Goal: Task Accomplishment & Management: Manage account settings

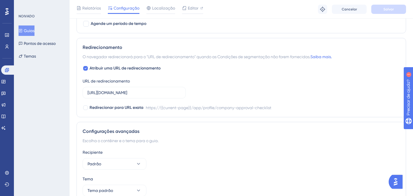
scroll to position [541, 0]
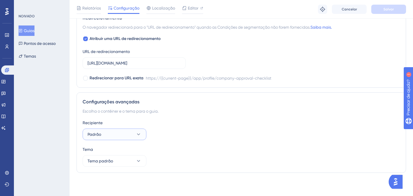
click at [119, 129] on button "Padrão" at bounding box center [115, 135] width 64 height 12
click at [120, 132] on button "Padrão" at bounding box center [115, 135] width 64 height 12
click at [134, 168] on div "Configurações avançadas Escolha o contêiner e o tema para o guia. Recipiente Pa…" at bounding box center [242, 133] width 330 height 81
click at [132, 163] on button "Tema padrão" at bounding box center [115, 161] width 64 height 12
click at [182, 150] on div "Tema" at bounding box center [242, 149] width 318 height 7
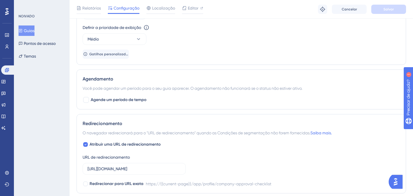
scroll to position [464, 0]
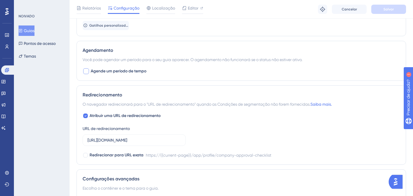
click at [132, 68] on span "Agende um período de tempo" at bounding box center [119, 71] width 56 height 7
checkbox input "true"
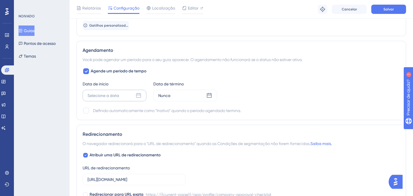
click at [125, 96] on div "Selecione a data" at bounding box center [115, 96] width 64 height 12
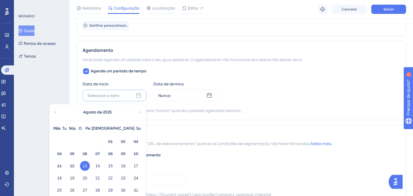
click at [85, 164] on font "13" at bounding box center [85, 166] width 5 height 5
click at [85, 167] on font "13" at bounding box center [85, 166] width 5 height 5
click at [171, 99] on div "Nunca" at bounding box center [185, 96] width 64 height 12
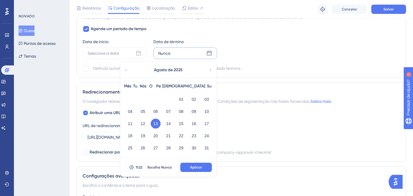
scroll to position [506, 0]
click at [210, 70] on icon at bounding box center [211, 69] width 4 height 5
click at [143, 145] on font "30" at bounding box center [143, 147] width 5 height 7
click at [136, 168] on font "11:22" at bounding box center [139, 167] width 7 height 4
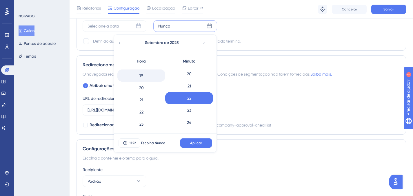
scroll to position [229, 0]
click at [149, 75] on div "19" at bounding box center [141, 76] width 48 height 12
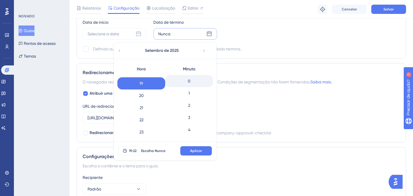
scroll to position [522, 0]
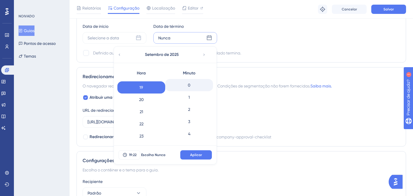
click at [191, 85] on div "0" at bounding box center [189, 85] width 48 height 12
click at [200, 160] on div "19:00 Escolha Nunca Aplicar" at bounding box center [165, 155] width 103 height 19
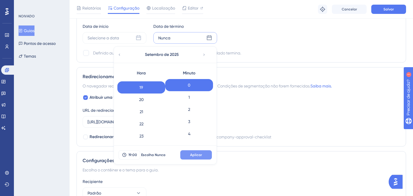
click at [198, 155] on font "Aplicar" at bounding box center [196, 155] width 12 height 4
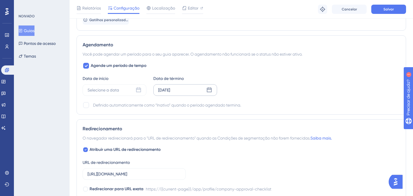
scroll to position [465, 0]
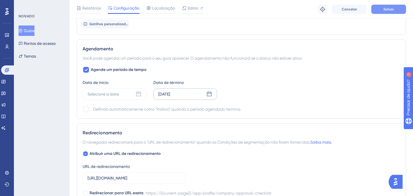
click at [387, 10] on font "Salvar" at bounding box center [389, 9] width 10 height 4
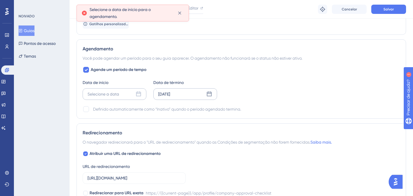
click at [129, 97] on div "Selecione a data" at bounding box center [115, 94] width 64 height 12
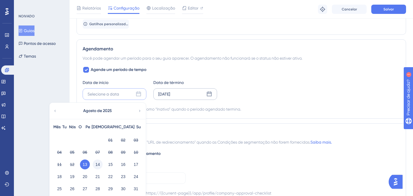
click at [93, 164] on button "14" at bounding box center [98, 165] width 10 height 10
click at [90, 164] on div "13" at bounding box center [85, 164] width 13 height 11
click at [88, 166] on button "13" at bounding box center [85, 165] width 10 height 10
click at [85, 170] on div "13" at bounding box center [85, 164] width 13 height 11
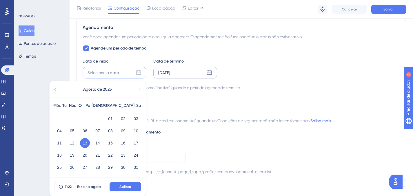
scroll to position [493, 0]
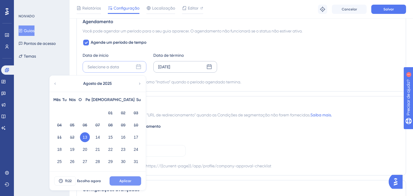
click at [121, 182] on font "Aplicar" at bounding box center [126, 181] width 12 height 4
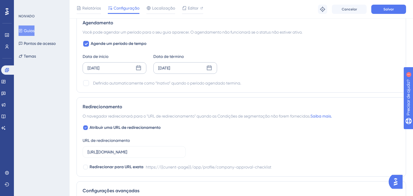
scroll to position [491, 0]
click at [100, 68] on font "13 de agosto de 2025" at bounding box center [94, 68] width 12 height 5
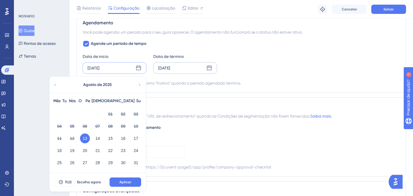
click at [133, 188] on div "11:22 Escolha agora Aplicar" at bounding box center [98, 182] width 96 height 19
click at [140, 179] on button "Aplicar" at bounding box center [126, 182] width 32 height 9
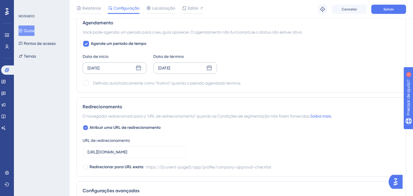
click at [246, 108] on div "Redirecionamento" at bounding box center [242, 107] width 318 height 7
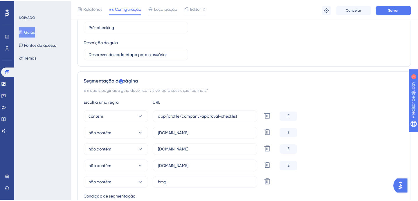
scroll to position [0, 0]
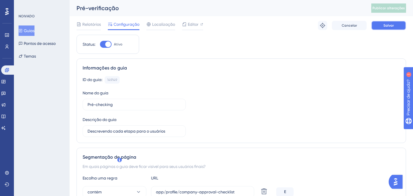
click at [384, 23] on button "Salvar" at bounding box center [389, 25] width 35 height 9
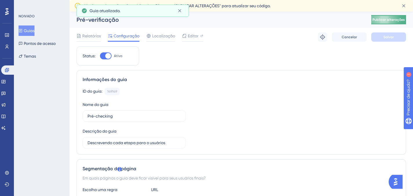
click at [390, 18] on font "Publicar alterações" at bounding box center [389, 20] width 32 height 4
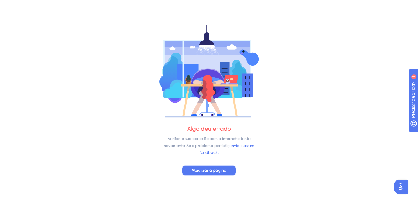
click at [221, 174] on button "Atualizar a página" at bounding box center [209, 170] width 55 height 10
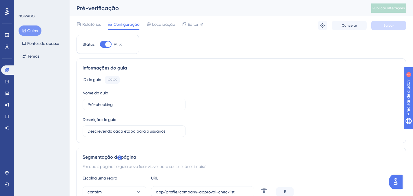
click at [104, 43] on div at bounding box center [106, 44] width 12 height 7
click at [100, 44] on input "Ativo" at bounding box center [100, 44] width 0 height 0
click at [106, 44] on div at bounding box center [104, 44] width 6 height 6
click at [100, 44] on input "Inativo" at bounding box center [100, 44] width 0 height 0
checkbox input "true"
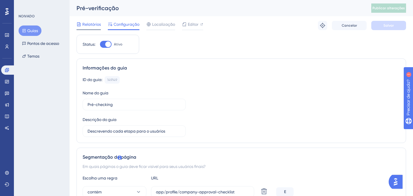
click at [95, 23] on font "Relatórios" at bounding box center [91, 24] width 19 height 5
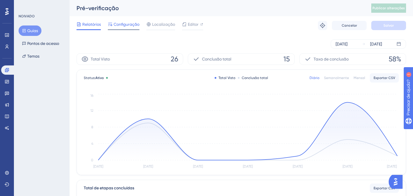
click at [128, 24] on font "Configuração" at bounding box center [127, 24] width 26 height 5
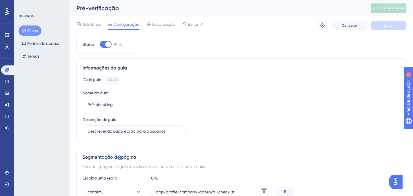
click at [102, 45] on div at bounding box center [106, 44] width 12 height 7
click at [100, 45] on input "Ativo" at bounding box center [100, 44] width 0 height 0
checkbox input "false"
click at [377, 22] on button "Salvar" at bounding box center [389, 25] width 35 height 9
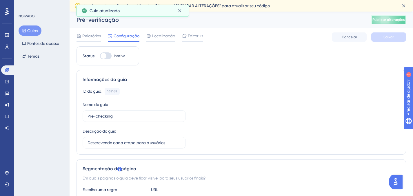
click at [386, 21] on font "Publicar alterações" at bounding box center [389, 20] width 32 height 4
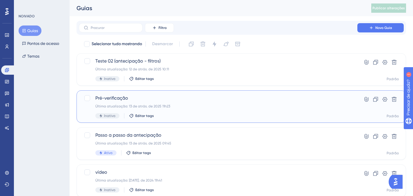
click at [220, 115] on div "Inativo Editar tags" at bounding box center [218, 115] width 246 height 5
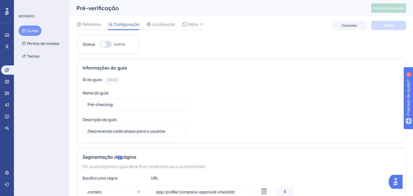
click at [108, 47] on div at bounding box center [106, 44] width 12 height 7
click at [100, 45] on input "Inativo" at bounding box center [100, 44] width 0 height 0
checkbox input "true"
click at [379, 26] on button "Salvar" at bounding box center [389, 25] width 35 height 9
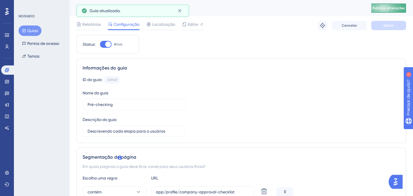
click at [400, 11] on button "Publicar alterações" at bounding box center [389, 7] width 35 height 9
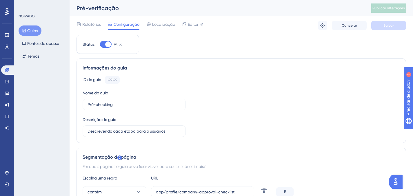
click at [32, 26] on button "Guias" at bounding box center [30, 31] width 23 height 10
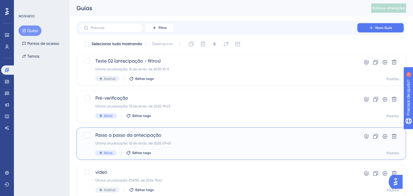
click at [211, 138] on span "Passo a passo da antecipação" at bounding box center [218, 135] width 246 height 7
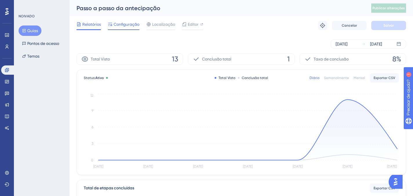
click at [127, 27] on span "Configuração" at bounding box center [127, 24] width 26 height 7
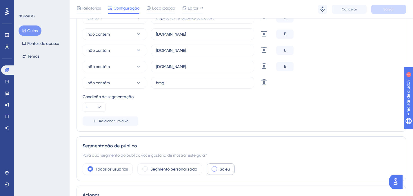
scroll to position [231, 0]
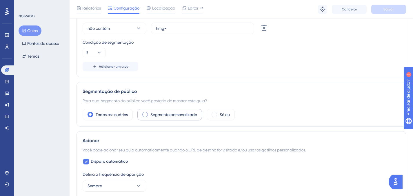
click at [173, 113] on font "Segmento personalizado" at bounding box center [174, 115] width 47 height 5
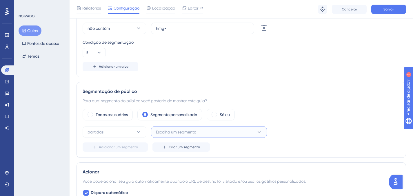
click at [186, 134] on font "Escolha um segmento" at bounding box center [176, 132] width 40 height 5
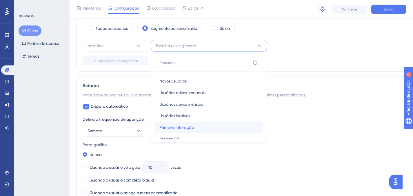
click at [186, 129] on font "Primeira interação" at bounding box center [177, 127] width 35 height 5
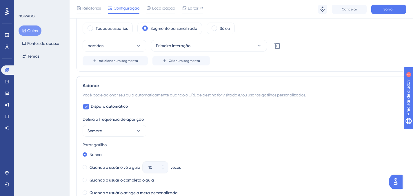
click at [231, 116] on div "Defina a frequência de aparição" at bounding box center [242, 119] width 318 height 7
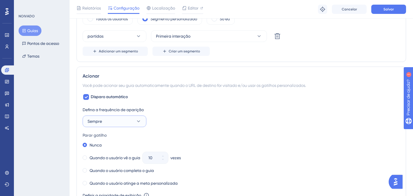
click at [139, 119] on icon at bounding box center [139, 122] width 6 height 6
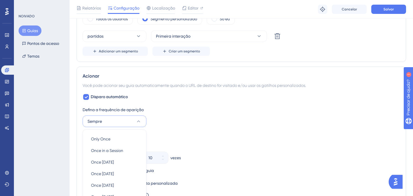
scroll to position [402, 0]
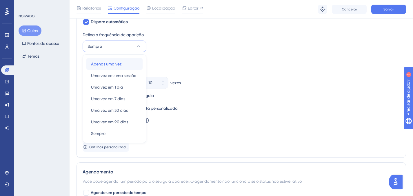
click at [122, 62] on div "Apenas uma vez Apenas uma vez" at bounding box center [114, 64] width 47 height 12
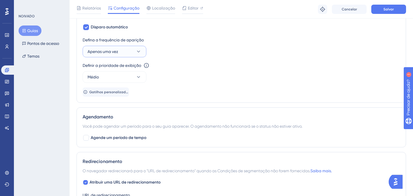
click at [129, 51] on button "Apenas uma vez" at bounding box center [115, 52] width 64 height 12
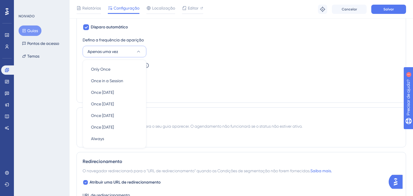
scroll to position [403, 0]
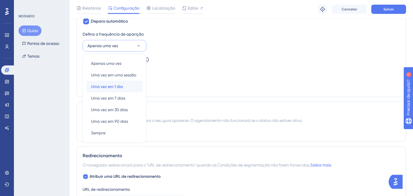
click at [129, 88] on div "Uma vez em 1 dia Uma vez em 1 dia" at bounding box center [114, 87] width 47 height 12
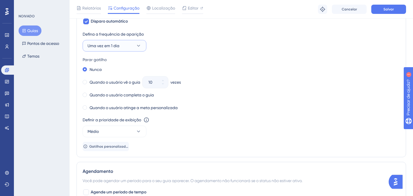
click at [134, 46] on button "Uma vez em 1 dia" at bounding box center [115, 46] width 64 height 12
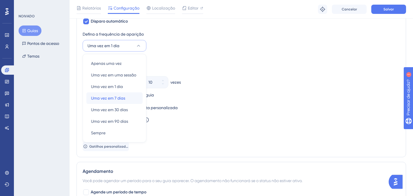
click at [124, 99] on font "Uma vez em 7 dias" at bounding box center [108, 98] width 34 height 5
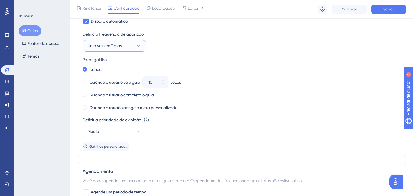
click at [130, 44] on button "Uma vez em 7 dias" at bounding box center [115, 46] width 64 height 12
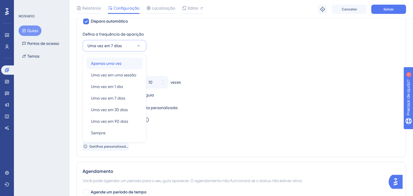
click at [126, 65] on div "Apenas uma vez Apenas uma vez" at bounding box center [114, 64] width 47 height 12
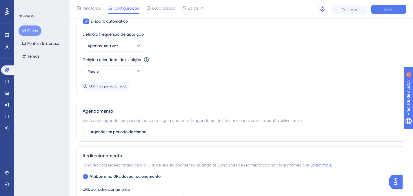
click at [218, 79] on div "Defina a frequência de aparição Apenas uma vez Definir a prioridade de exibição…" at bounding box center [242, 61] width 318 height 60
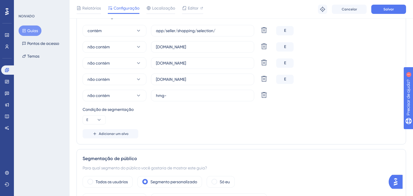
scroll to position [0, 0]
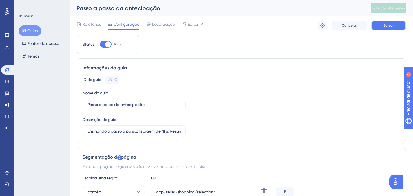
click at [390, 24] on font "Salvar" at bounding box center [389, 25] width 10 height 4
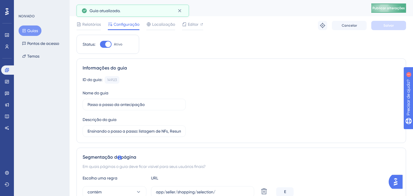
click at [387, 8] on font "Publicar alterações" at bounding box center [389, 8] width 32 height 4
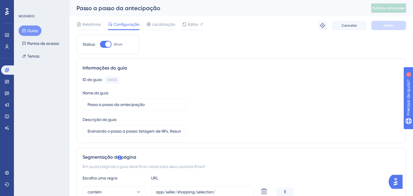
click at [31, 33] on font "Guias" at bounding box center [32, 30] width 11 height 7
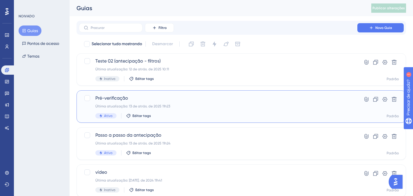
click at [192, 98] on span "Pré-verificação" at bounding box center [218, 98] width 246 height 7
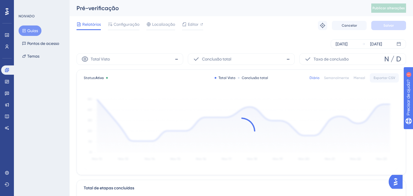
click at [120, 32] on div "Relatórios Configuração Localização Editor Solução de problemas Cancelar Salvar" at bounding box center [242, 25] width 330 height 19
click at [129, 25] on font "Configuração" at bounding box center [127, 24] width 26 height 5
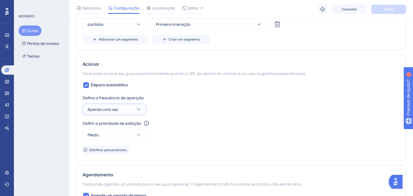
click at [126, 108] on button "Apenas uma vez" at bounding box center [115, 110] width 64 height 12
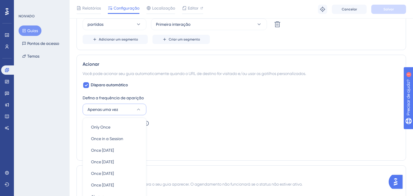
scroll to position [403, 0]
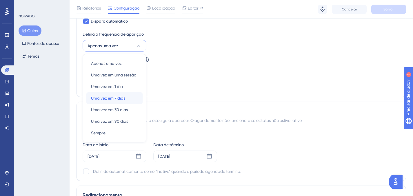
click at [129, 98] on div "Uma vez em 7 dias Uma vez em 7 dias" at bounding box center [114, 99] width 47 height 12
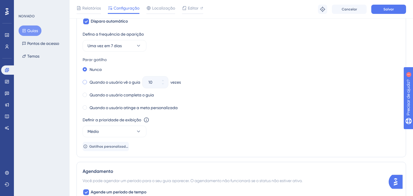
click at [105, 81] on font "Quando o usuário vê o guia" at bounding box center [115, 82] width 51 height 5
click at [164, 86] on button "10" at bounding box center [163, 85] width 10 height 6
click at [164, 86] on button "9" at bounding box center [163, 85] width 10 height 6
click at [164, 86] on button "8" at bounding box center [163, 85] width 10 height 6
click at [164, 86] on button "7" at bounding box center [163, 85] width 10 height 6
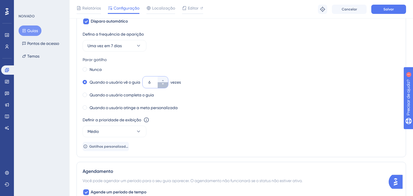
click at [164, 86] on button "6" at bounding box center [163, 85] width 10 height 6
click at [164, 86] on button "5" at bounding box center [163, 85] width 10 height 6
click at [164, 86] on button "4" at bounding box center [163, 85] width 10 height 6
click at [164, 86] on button "3" at bounding box center [163, 85] width 10 height 6
click at [212, 66] on div "Nunca" at bounding box center [242, 70] width 318 height 8
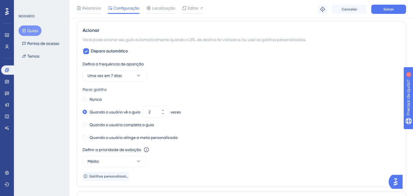
scroll to position [374, 0]
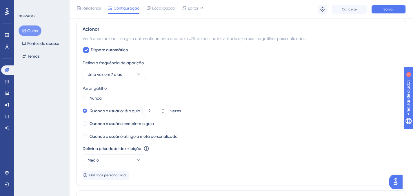
drag, startPoint x: 390, startPoint y: 9, endPoint x: 369, endPoint y: 35, distance: 33.3
click at [370, 34] on div "Desempenho Usuários Noivado Widgets Opinião Atualizações de produtos Base de co…" at bounding box center [242, 40] width 344 height 828
click at [132, 78] on button "Uma vez em 7 dias" at bounding box center [115, 75] width 64 height 12
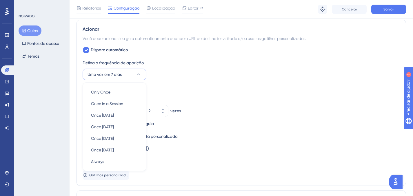
scroll to position [403, 0]
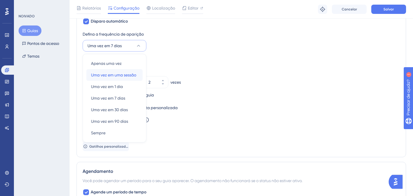
click at [132, 71] on div "Uma vez em uma sessão Uma vez em uma sessão" at bounding box center [114, 75] width 47 height 12
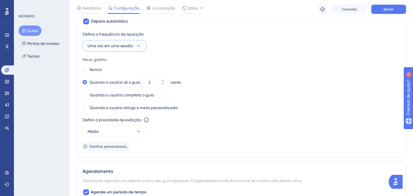
click at [124, 47] on font "Uma vez em uma sessão" at bounding box center [110, 46] width 45 height 5
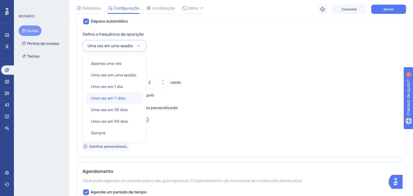
click at [132, 96] on div "Uma vez em 7 dias Uma vez em 7 dias" at bounding box center [114, 99] width 47 height 12
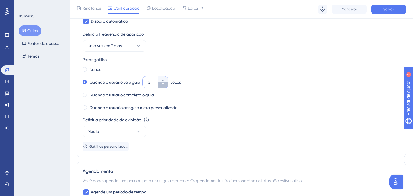
click at [164, 87] on button "2" at bounding box center [163, 85] width 10 height 6
type input "1"
click at [183, 63] on div "Parar gatilho" at bounding box center [242, 59] width 318 height 7
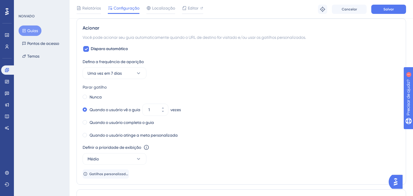
scroll to position [372, 0]
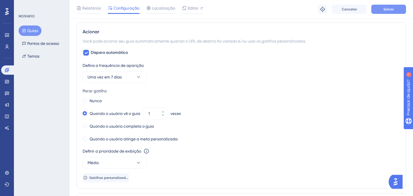
click at [404, 7] on button "Salvar" at bounding box center [389, 9] width 35 height 9
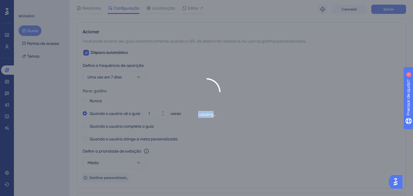
click at [404, 7] on div "Loading..." at bounding box center [206, 98] width 413 height 196
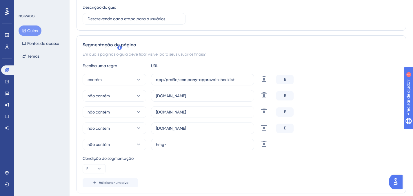
scroll to position [0, 0]
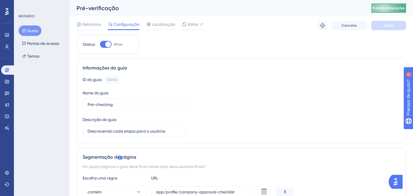
click at [406, 10] on button "Publicar alterações" at bounding box center [389, 7] width 35 height 9
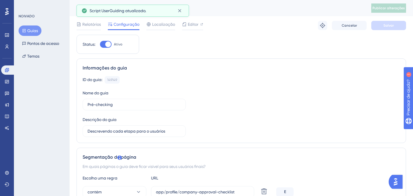
click at [219, 61] on div "Informações do guia ID do guia: 149149 Cópia Nome do guia Pré-checking Descriçã…" at bounding box center [242, 101] width 330 height 85
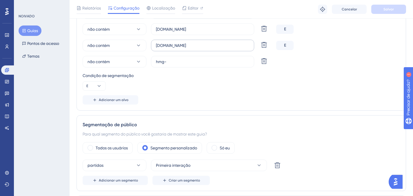
scroll to position [108, 0]
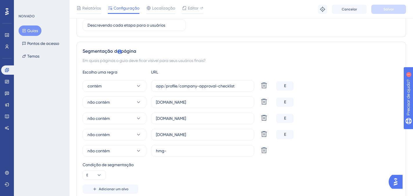
click at [36, 32] on font "Guias" at bounding box center [32, 30] width 11 height 5
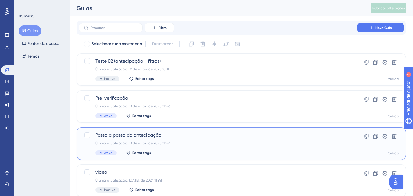
click at [201, 132] on span "Passo a passo da antecipação" at bounding box center [218, 135] width 246 height 7
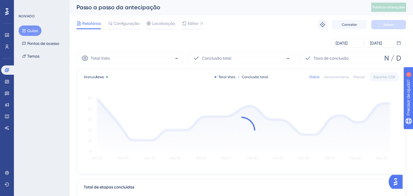
scroll to position [1, 0]
click at [123, 23] on font "Configuração" at bounding box center [127, 23] width 26 height 5
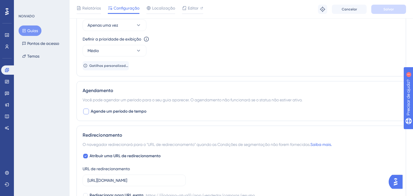
click at [120, 114] on span "Agende um período de tempo" at bounding box center [119, 111] width 56 height 7
checkbox input "true"
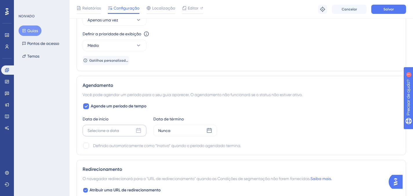
click at [97, 133] on font "Selecione a data" at bounding box center [104, 131] width 32 height 5
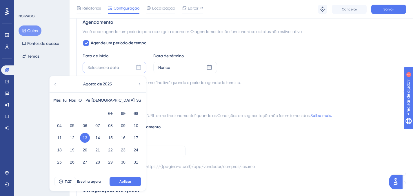
scroll to position [492, 0]
click at [85, 137] on font "13" at bounding box center [85, 137] width 5 height 5
click at [116, 181] on button "Aplicar" at bounding box center [126, 181] width 32 height 9
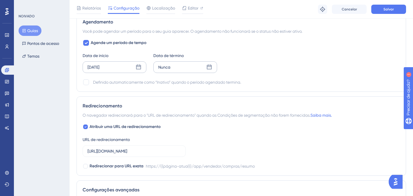
click at [178, 69] on div "Nunca" at bounding box center [185, 67] width 64 height 12
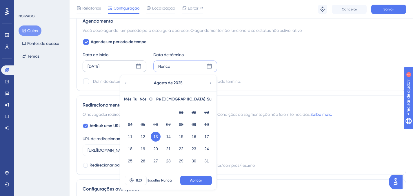
scroll to position [493, 0]
click at [211, 83] on icon at bounding box center [210, 83] width 1 height 2
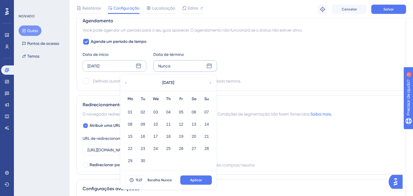
click at [211, 83] on icon at bounding box center [210, 83] width 1 height 2
click at [125, 84] on icon at bounding box center [126, 82] width 4 height 5
click at [142, 160] on font "30" at bounding box center [143, 161] width 5 height 5
click at [200, 181] on font "Aplicar" at bounding box center [196, 180] width 12 height 4
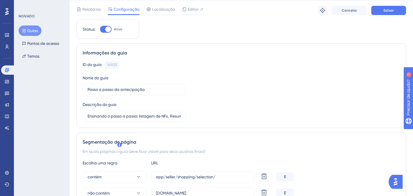
scroll to position [0, 0]
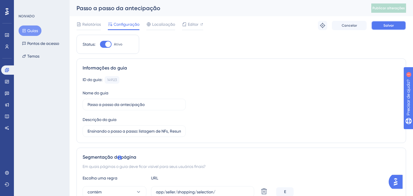
click at [388, 25] on font "Salvar" at bounding box center [389, 25] width 10 height 4
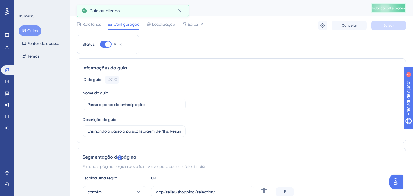
click at [387, 9] on font "Publicar alterações" at bounding box center [389, 8] width 32 height 4
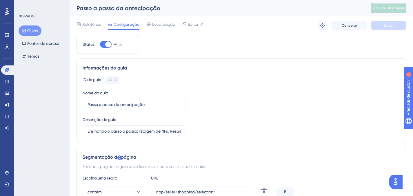
click at [28, 29] on font "Guias" at bounding box center [32, 30] width 11 height 5
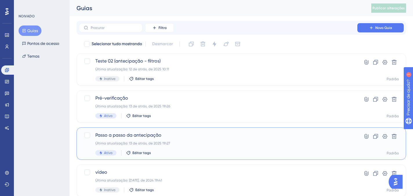
click at [181, 136] on span "Passo a passo da antecipação" at bounding box center [218, 135] width 246 height 7
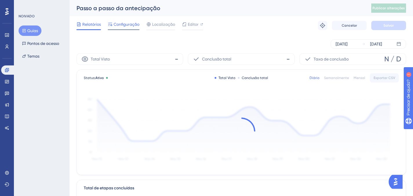
click at [129, 26] on font "Configuração" at bounding box center [127, 24] width 26 height 5
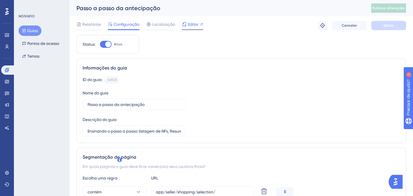
click at [195, 25] on font "Editor" at bounding box center [193, 24] width 11 height 5
click at [38, 32] on button "Guias" at bounding box center [30, 31] width 23 height 10
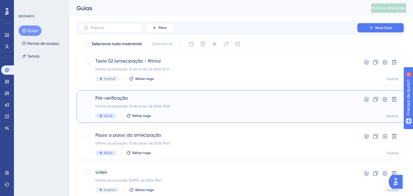
click at [235, 100] on span "Pré-verificação" at bounding box center [218, 98] width 246 height 7
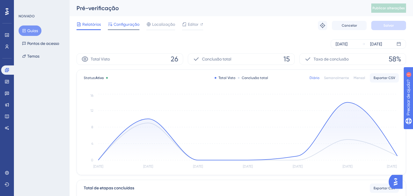
click at [119, 23] on font "Configuração" at bounding box center [127, 24] width 26 height 5
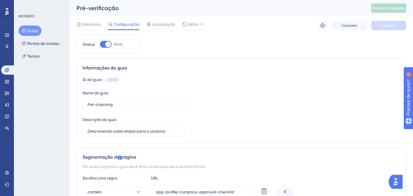
click at [103, 43] on div at bounding box center [106, 44] width 12 height 7
click at [100, 44] on input "Ativo" at bounding box center [100, 44] width 0 height 0
checkbox input "false"
click at [395, 28] on button "Salvar" at bounding box center [389, 25] width 35 height 9
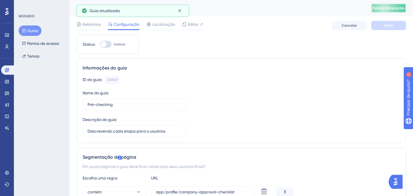
click at [386, 10] on span "Publicar alterações" at bounding box center [389, 8] width 32 height 5
click at [31, 31] on font "Guias" at bounding box center [32, 30] width 11 height 5
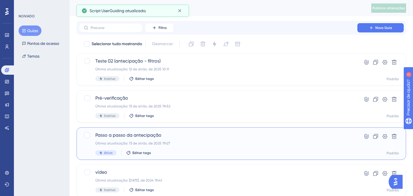
click at [210, 135] on span "Passo a passo da antecipação" at bounding box center [218, 135] width 246 height 7
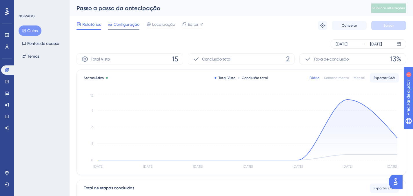
click at [128, 23] on font "Configuração" at bounding box center [127, 24] width 26 height 5
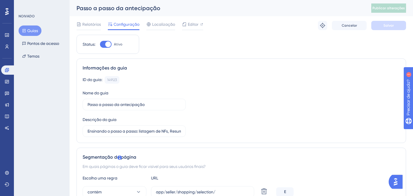
click at [114, 44] on font "Ativo" at bounding box center [118, 44] width 8 height 4
click at [100, 44] on input "Ativo" at bounding box center [100, 44] width 0 height 0
checkbox input "false"
click at [383, 26] on button "Salvar" at bounding box center [389, 25] width 35 height 9
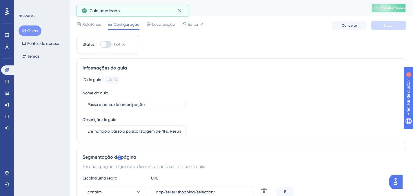
click at [390, 8] on font "Publicar alterações" at bounding box center [389, 8] width 32 height 4
click at [30, 31] on font "Guias" at bounding box center [32, 30] width 11 height 5
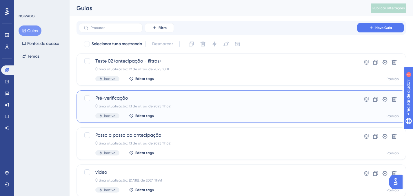
click at [186, 105] on div "Última atualização: 13 de atrás. de 2025 11h52" at bounding box center [218, 106] width 246 height 5
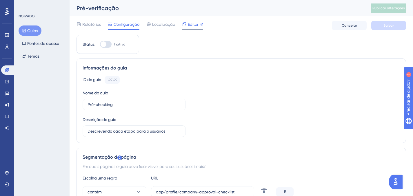
click at [191, 26] on font "Editor" at bounding box center [193, 24] width 11 height 5
click at [196, 27] on span "Editor" at bounding box center [193, 24] width 11 height 7
click at [188, 25] on font "Editor" at bounding box center [193, 24] width 11 height 5
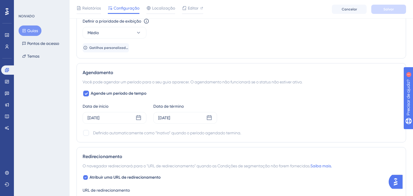
scroll to position [621, 0]
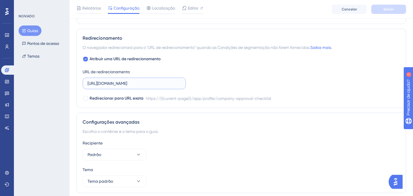
click at [141, 83] on input "https://hmg-pine.monkeyecx.com/app/profile/company-approval-checklist" at bounding box center [134, 83] width 93 height 6
click at [228, 79] on div "Atribuir uma URL de redirecionamento URL de redirecionamento https://hmg-pine.m…" at bounding box center [242, 79] width 318 height 46
click at [165, 84] on input "https://hmg-pine.monkeyecx.com/app/profile/company-approval-checklist" at bounding box center [134, 83] width 93 height 6
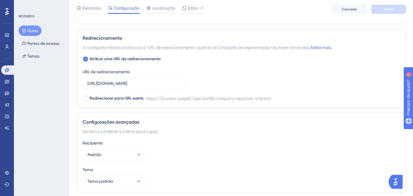
click at [204, 81] on div "Atribuir uma URL de redirecionamento URL de redirecionamento https://hmg-pine.m…" at bounding box center [242, 79] width 318 height 46
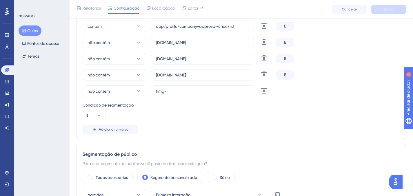
scroll to position [0, 0]
